Goal: Find contact information: Find contact information

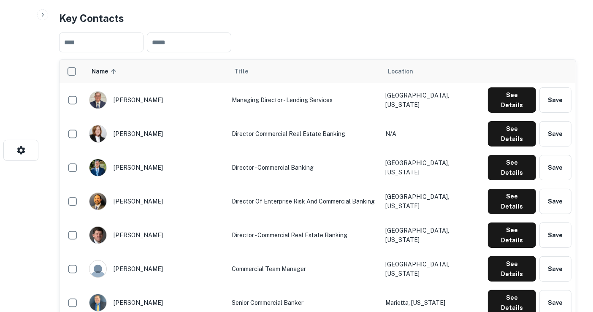
click at [503, 223] on button "See Details" at bounding box center [512, 235] width 48 height 25
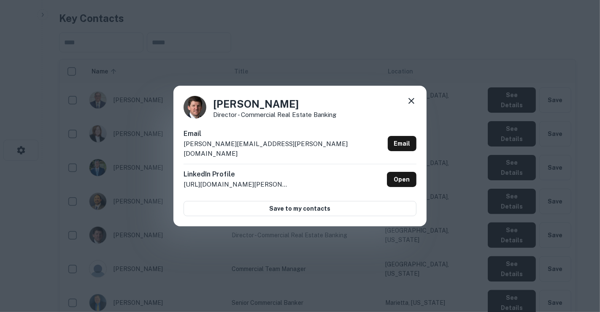
click at [397, 172] on link "Open" at bounding box center [402, 179] width 30 height 15
click at [416, 106] on icon at bounding box center [412, 101] width 10 height 10
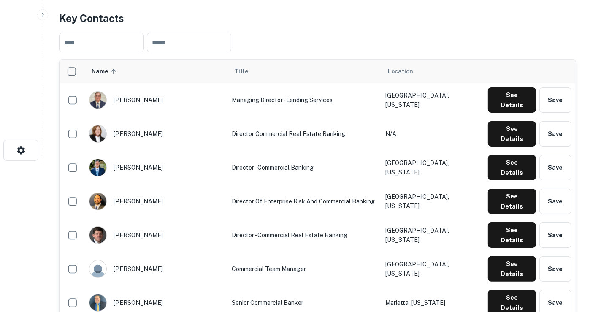
click at [510, 89] on button "See Details" at bounding box center [512, 99] width 48 height 25
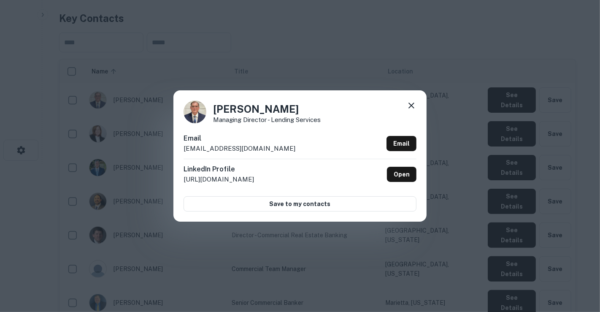
click at [396, 179] on link "Open" at bounding box center [402, 174] width 30 height 15
click at [410, 109] on icon at bounding box center [412, 105] width 10 height 10
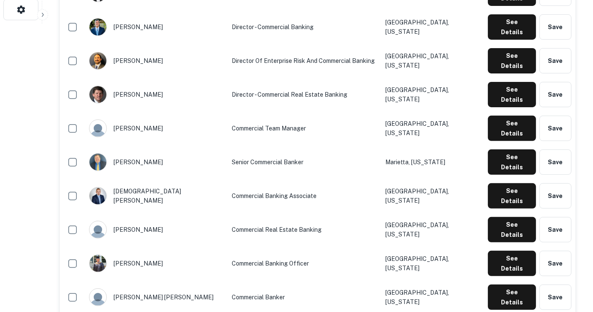
scroll to position [101, 0]
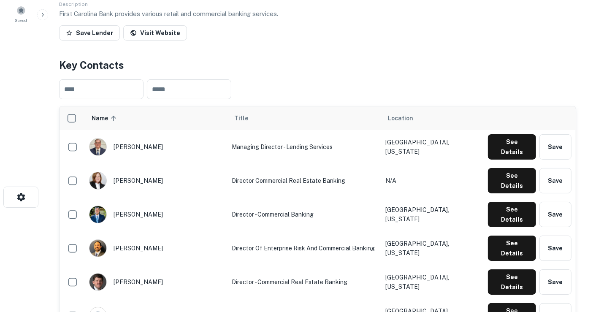
click at [520, 147] on button "See Details" at bounding box center [512, 146] width 48 height 25
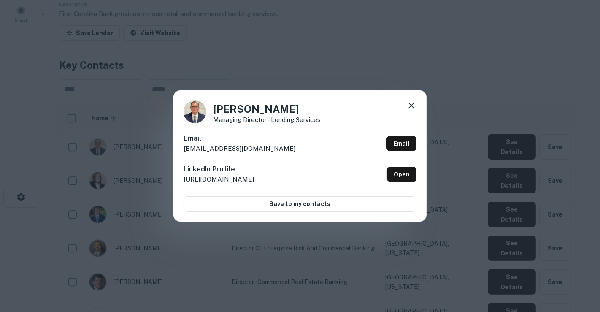
click at [410, 106] on icon at bounding box center [412, 105] width 10 height 10
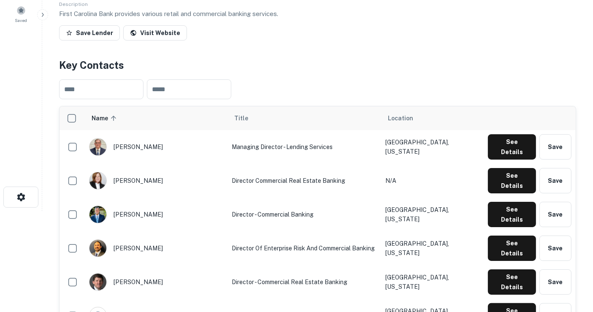
click at [519, 202] on button "See Details" at bounding box center [512, 214] width 48 height 25
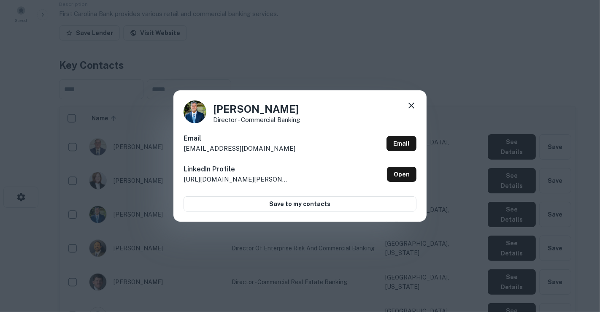
click at [408, 109] on icon at bounding box center [412, 105] width 10 height 10
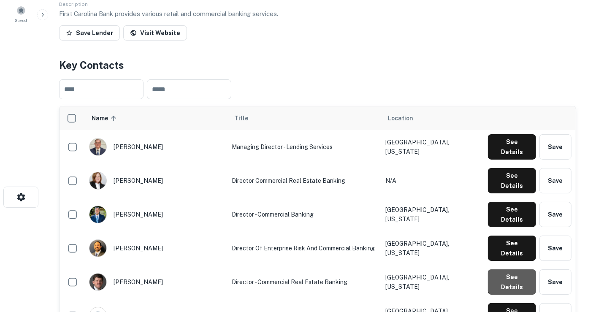
click at [516, 269] on button "See Details" at bounding box center [512, 281] width 48 height 25
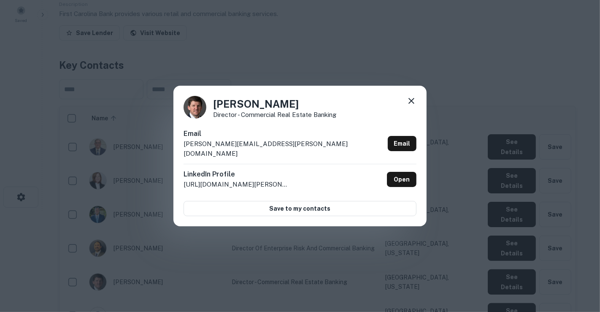
click at [411, 106] on icon at bounding box center [412, 101] width 10 height 10
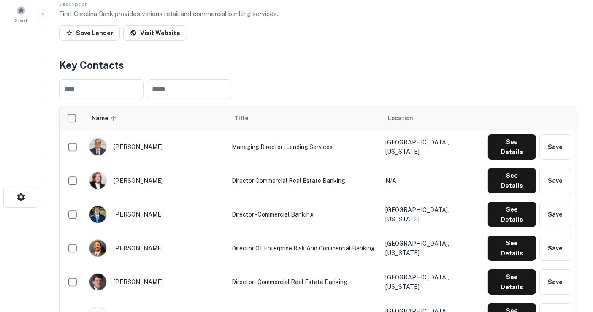
click at [508, 303] on button "See Details" at bounding box center [512, 315] width 48 height 25
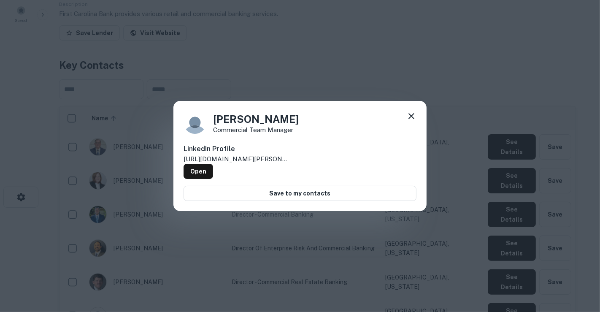
click at [413, 119] on icon at bounding box center [412, 116] width 10 height 10
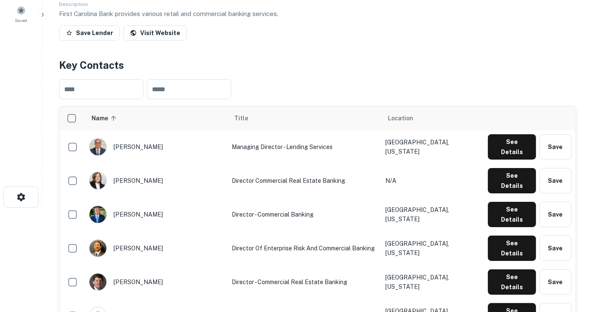
scroll to position [148, 0]
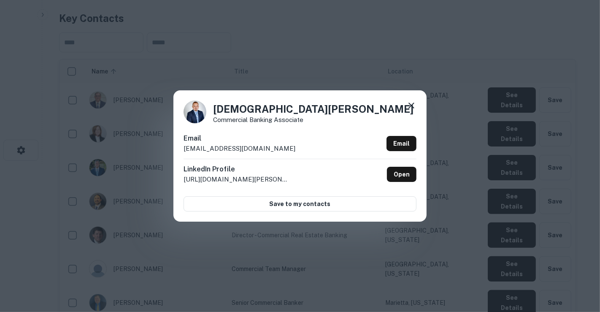
click at [408, 106] on icon at bounding box center [412, 105] width 10 height 10
